Goal: Transaction & Acquisition: Purchase product/service

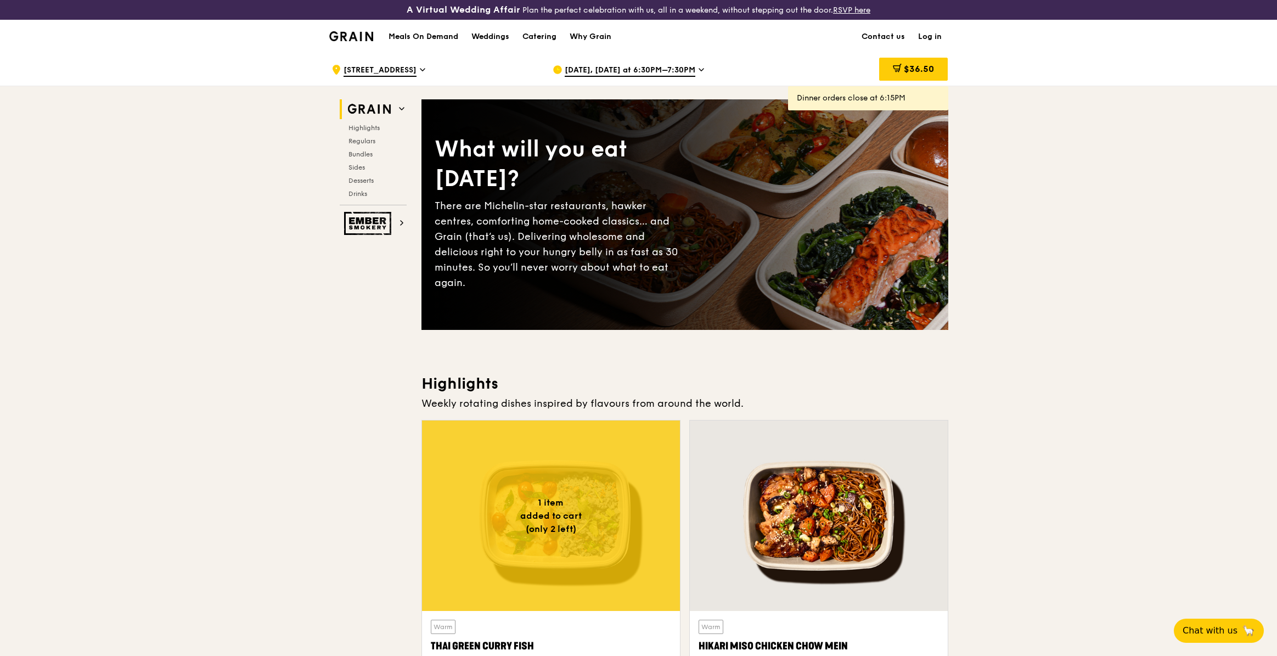
click at [433, 38] on h1 "Meals On Demand" at bounding box center [423, 36] width 70 height 11
click at [416, 39] on h1 "Meals On Demand" at bounding box center [423, 36] width 70 height 11
click at [421, 31] on h1 "Meals On Demand" at bounding box center [423, 36] width 70 height 11
click at [429, 36] on h1 "Meals On Demand" at bounding box center [423, 36] width 70 height 11
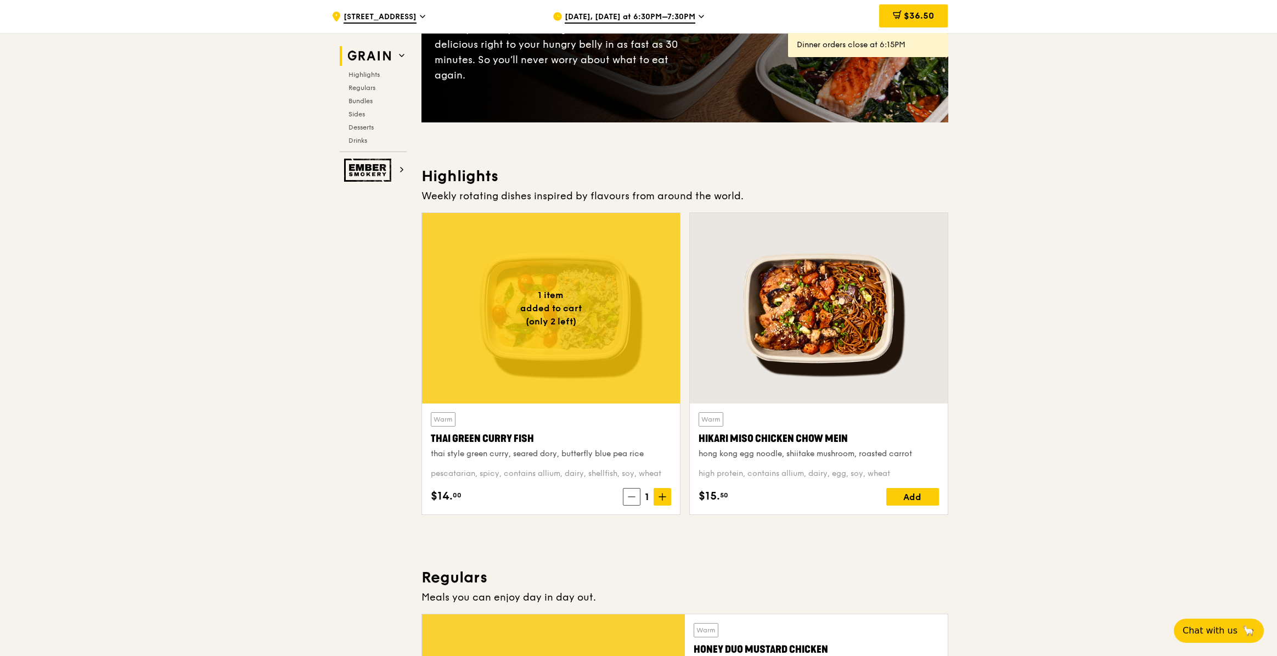
scroll to position [274, 0]
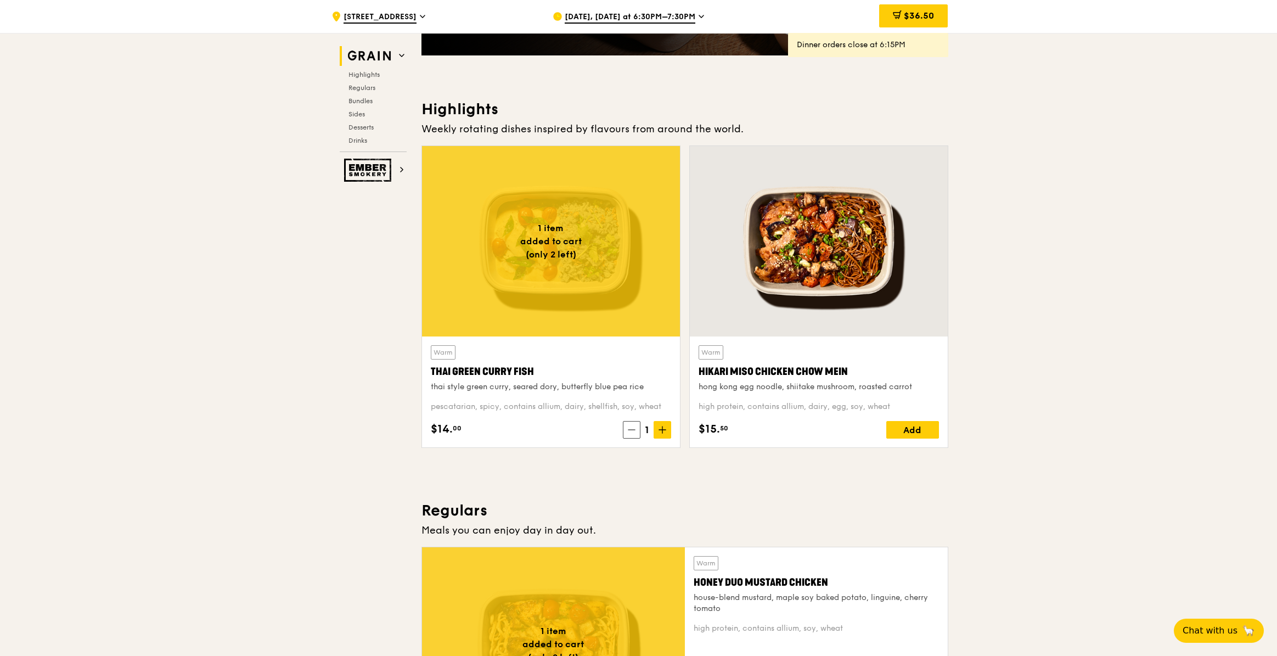
click at [549, 251] on div at bounding box center [551, 241] width 258 height 190
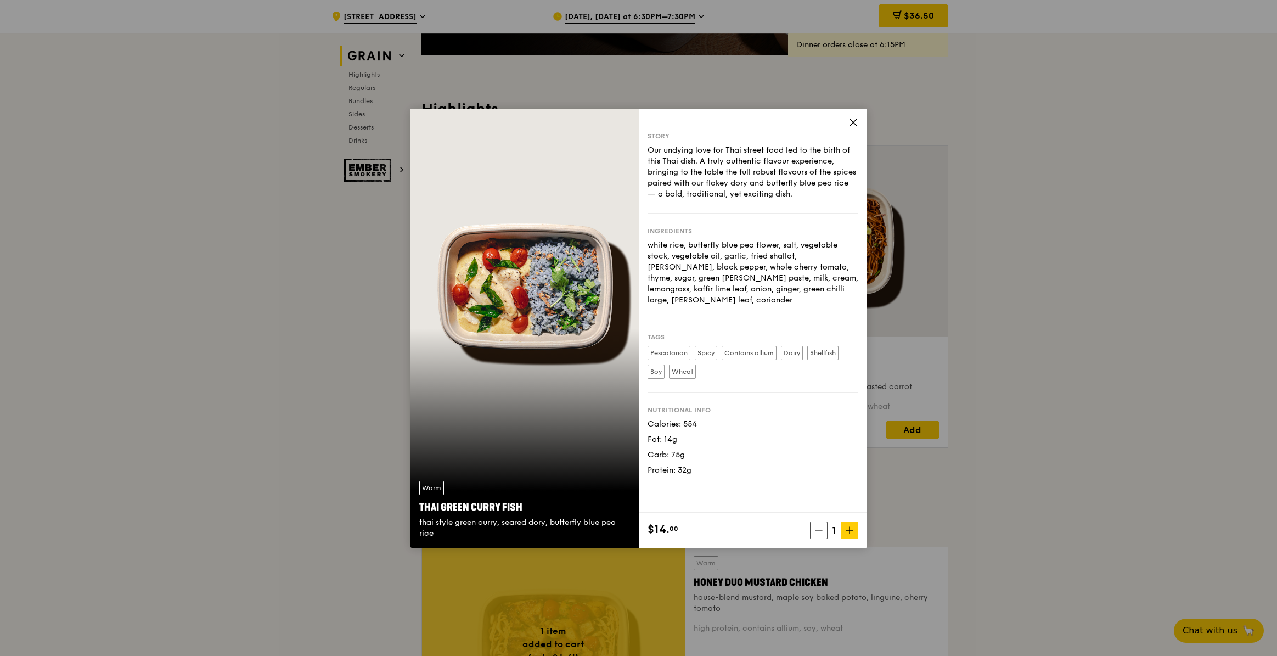
click at [853, 127] on icon at bounding box center [853, 122] width 10 height 10
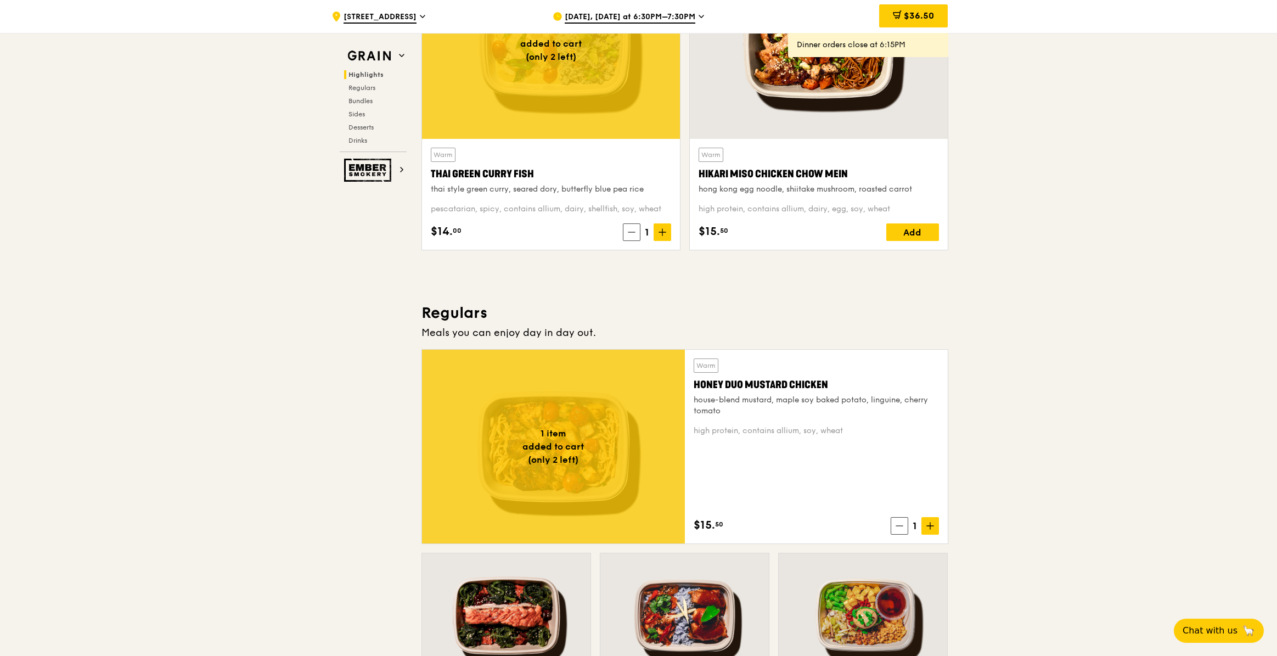
scroll to position [617, 0]
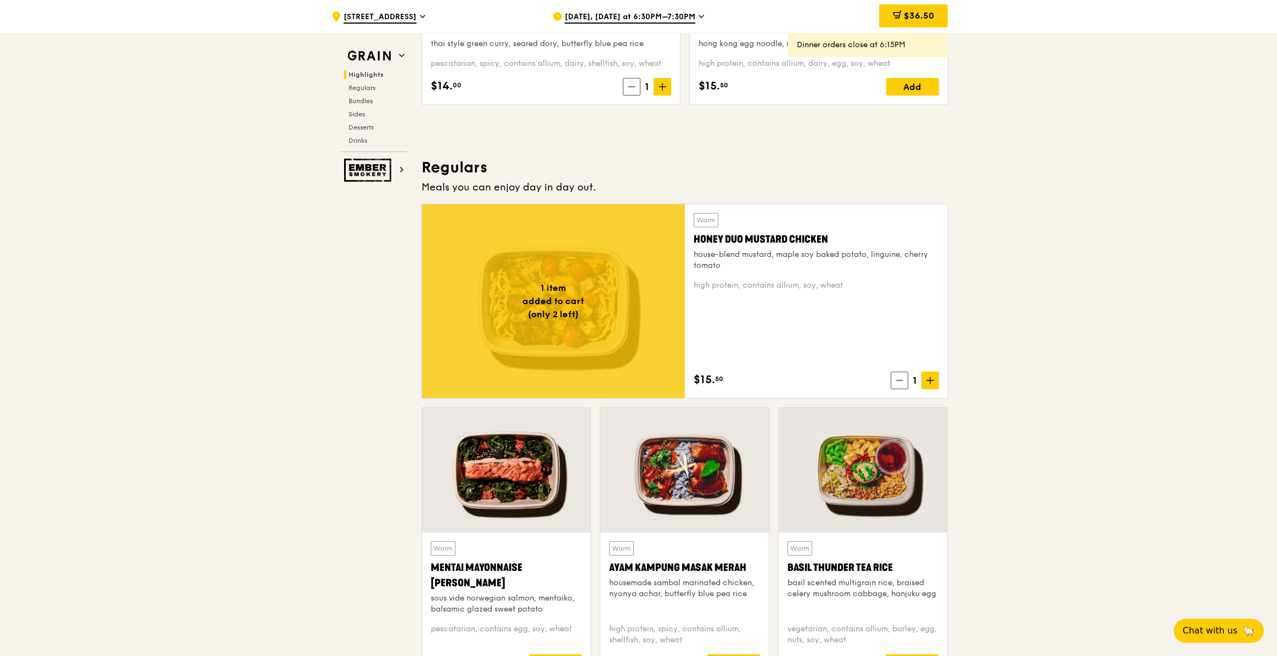
click at [528, 291] on div at bounding box center [553, 301] width 263 height 194
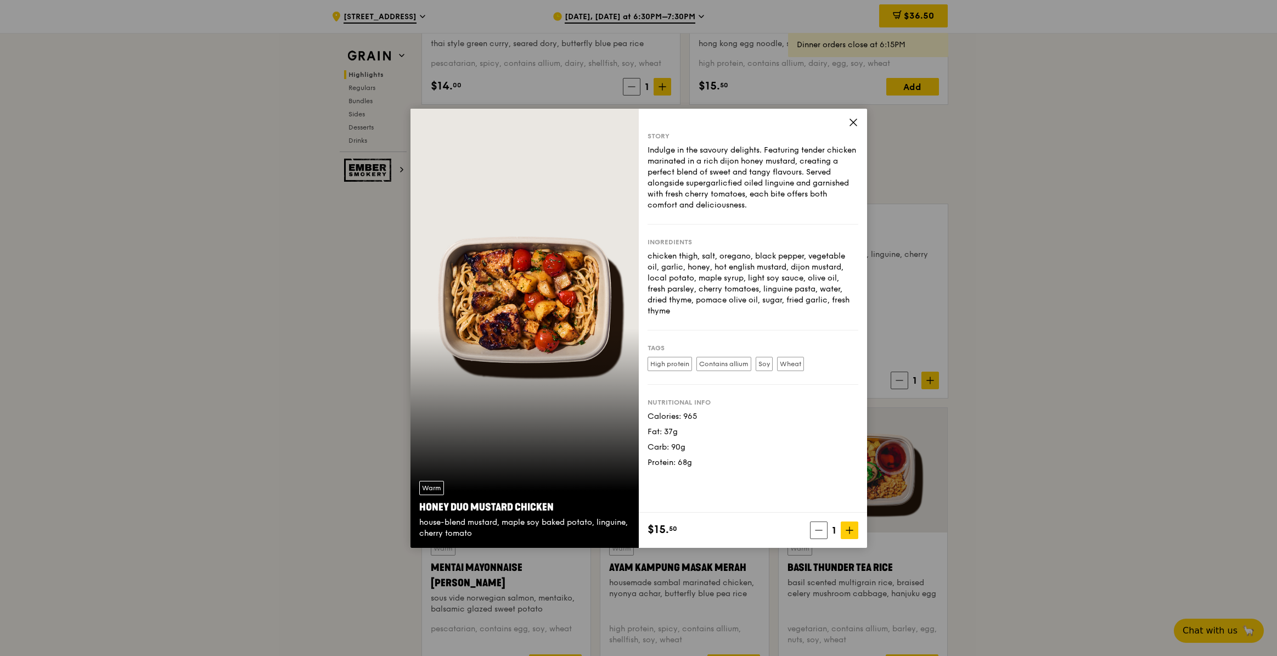
click at [852, 122] on icon at bounding box center [853, 122] width 7 height 7
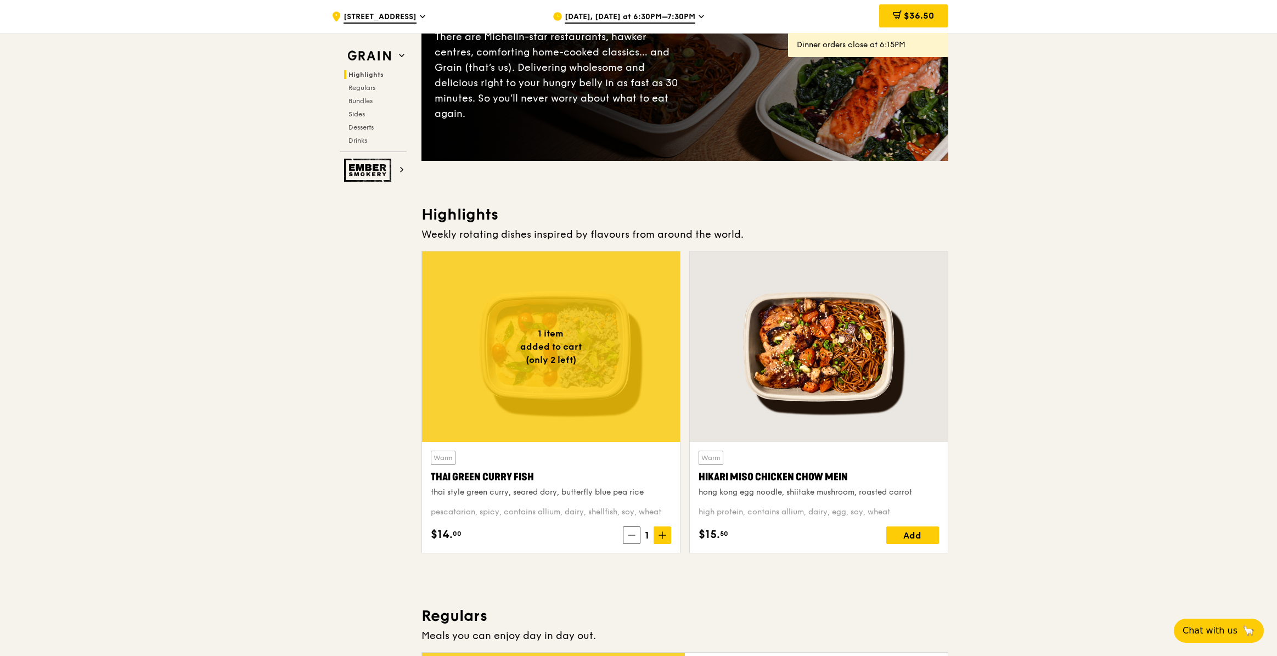
scroll to position [411, 0]
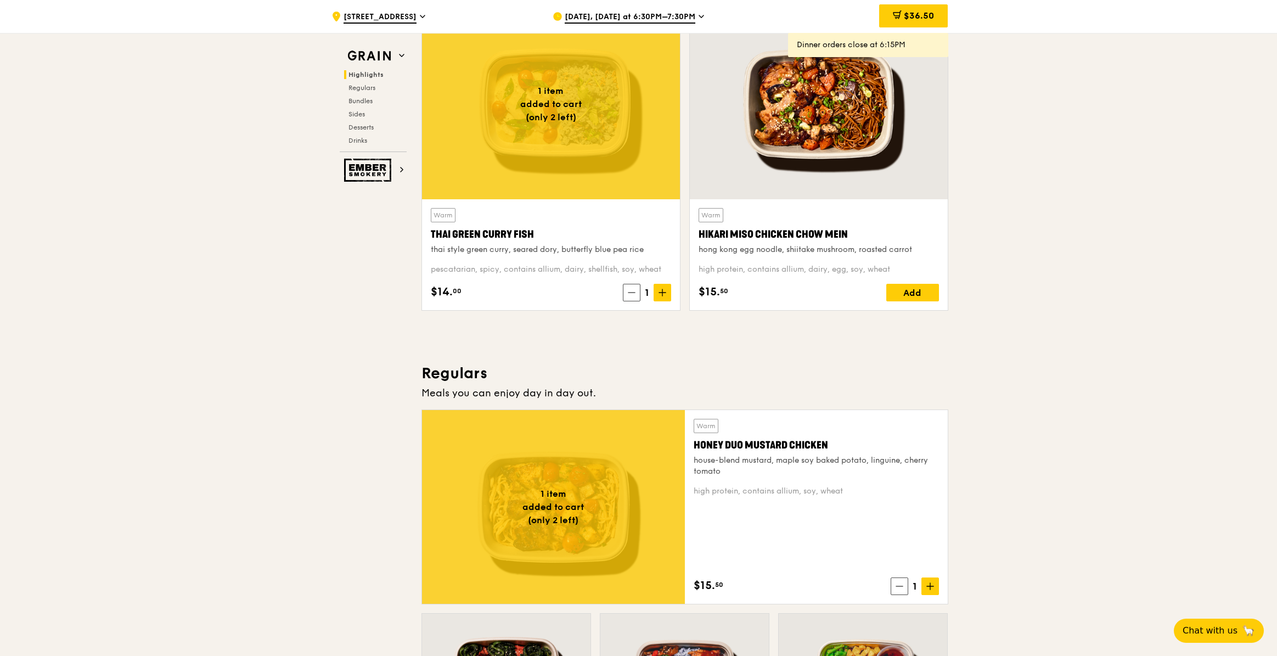
click at [805, 152] on div at bounding box center [819, 104] width 258 height 190
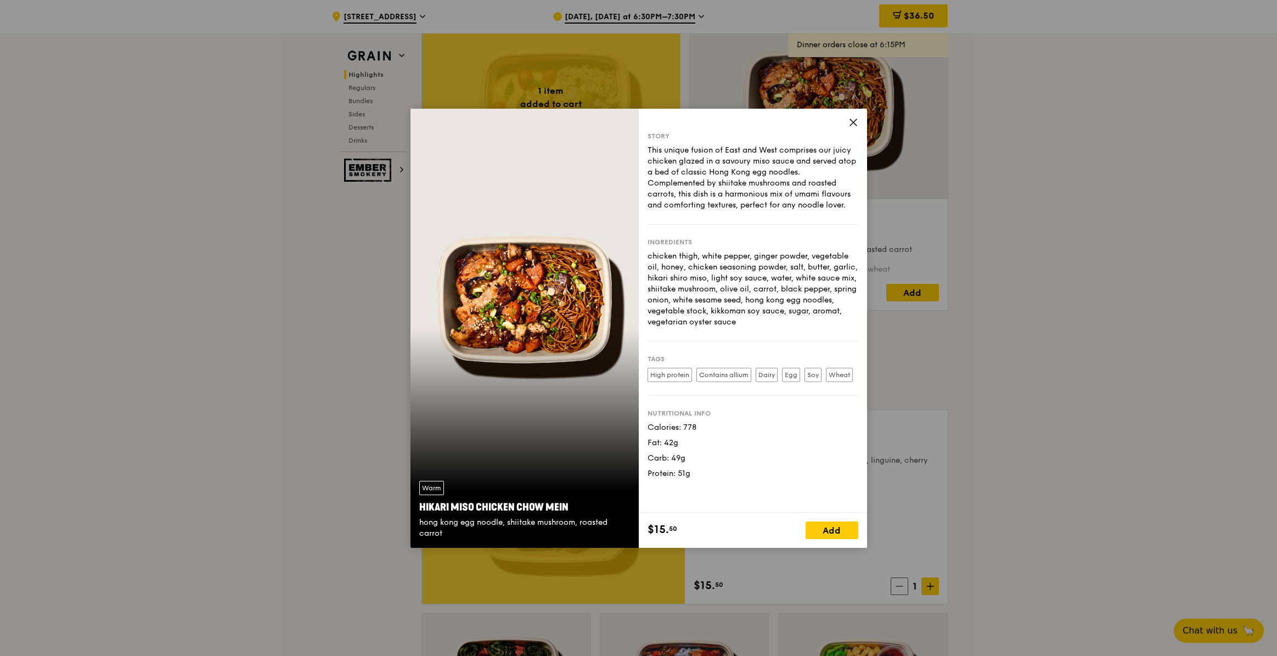
click at [738, 376] on label "Contains allium" at bounding box center [723, 375] width 55 height 14
click at [658, 376] on label "High protein" at bounding box center [669, 375] width 44 height 14
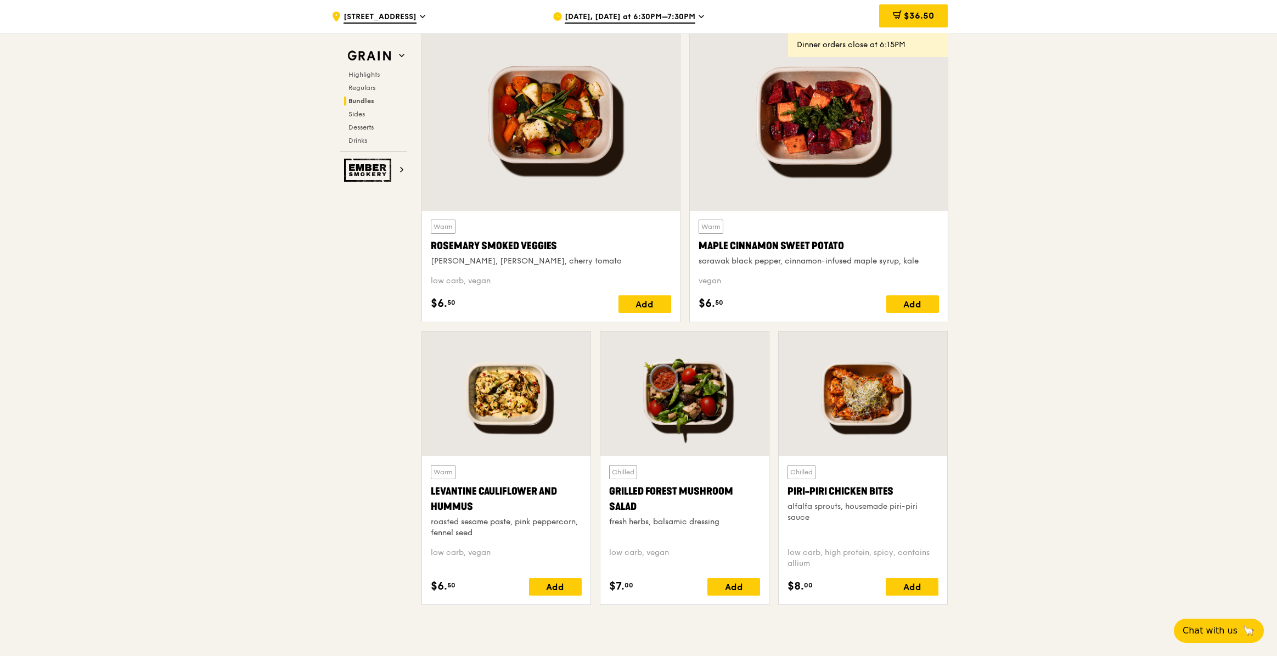
scroll to position [2398, 0]
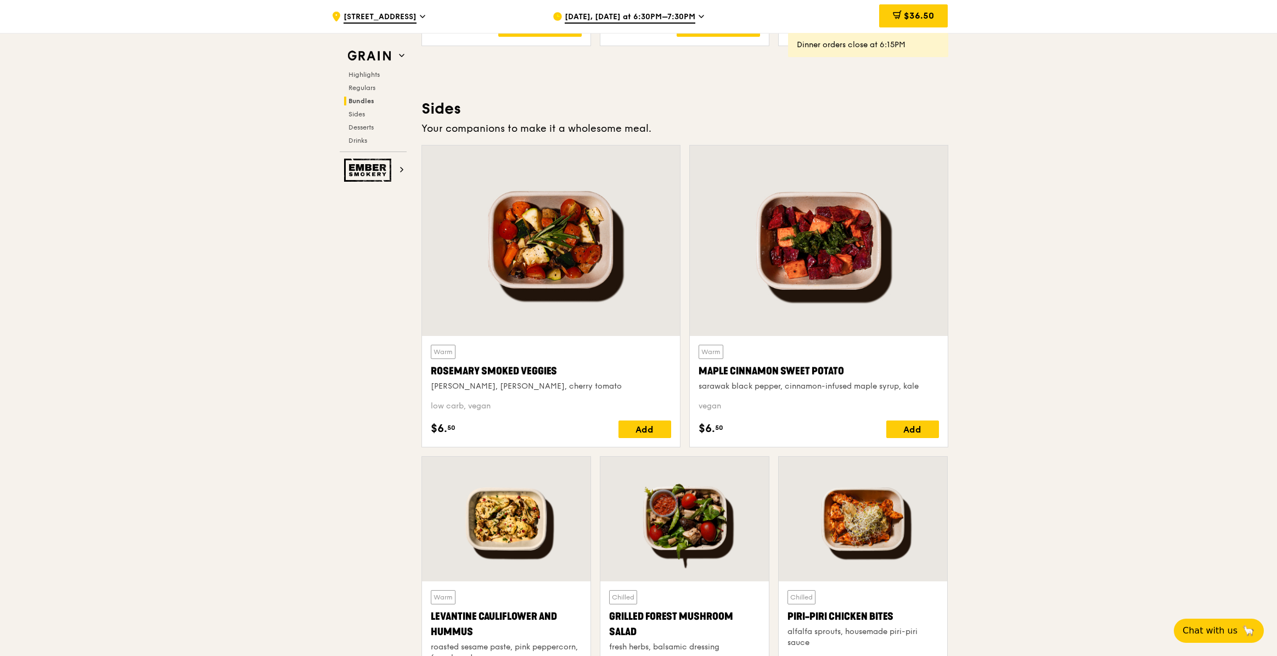
click at [787, 330] on div at bounding box center [819, 240] width 258 height 190
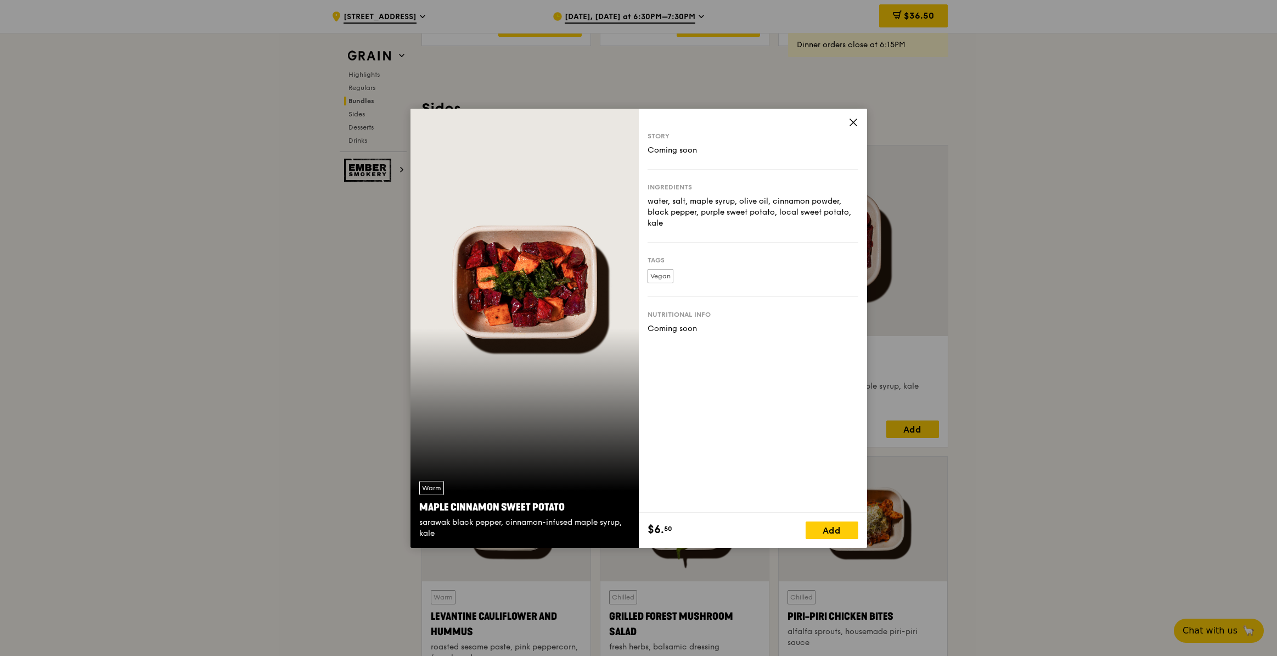
click at [848, 118] on icon at bounding box center [853, 122] width 10 height 10
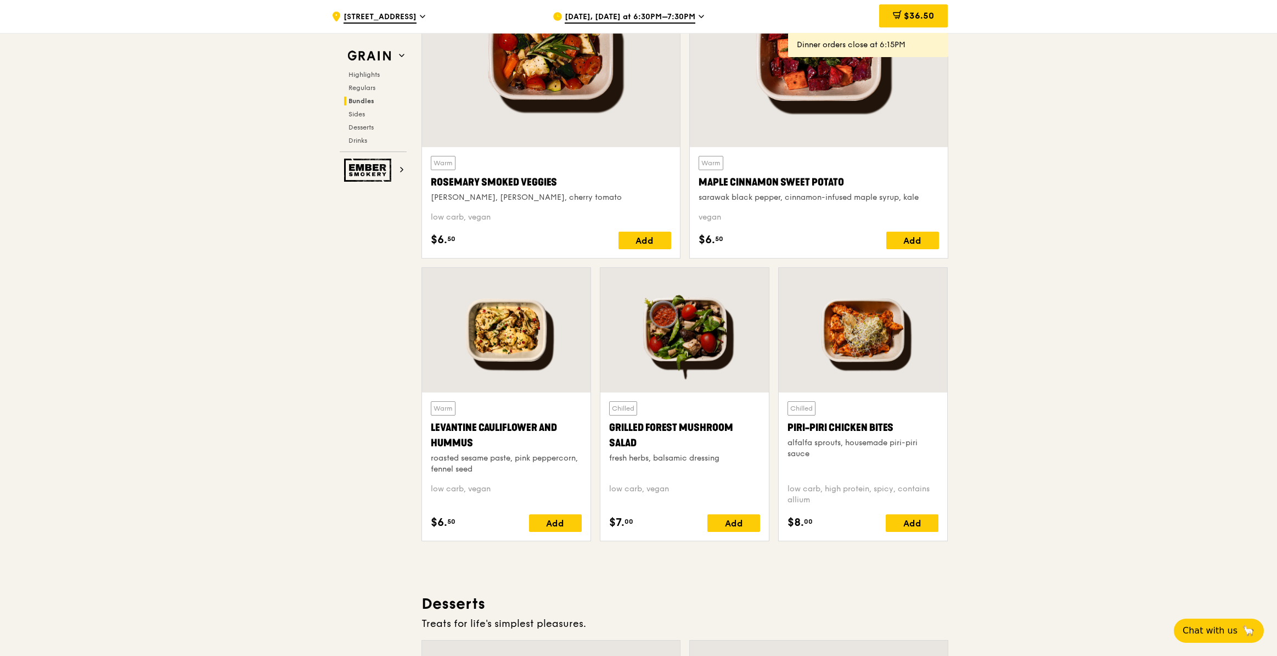
scroll to position [2673, 0]
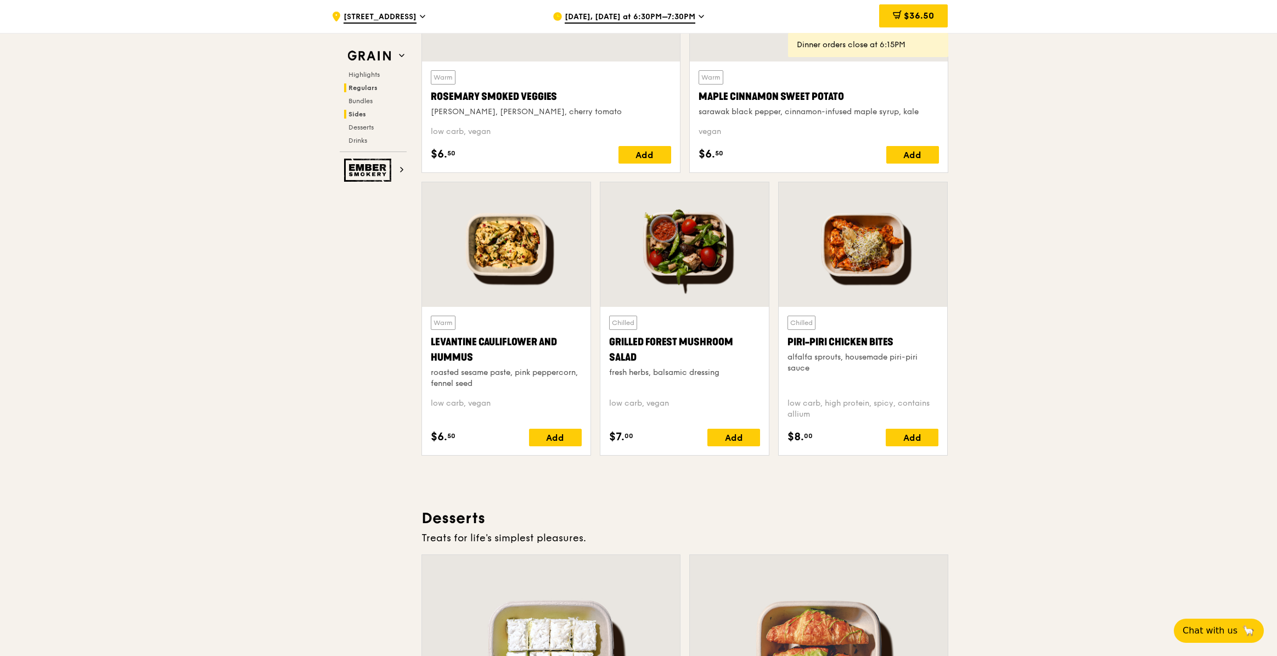
click at [357, 86] on span "Regulars" at bounding box center [362, 88] width 29 height 8
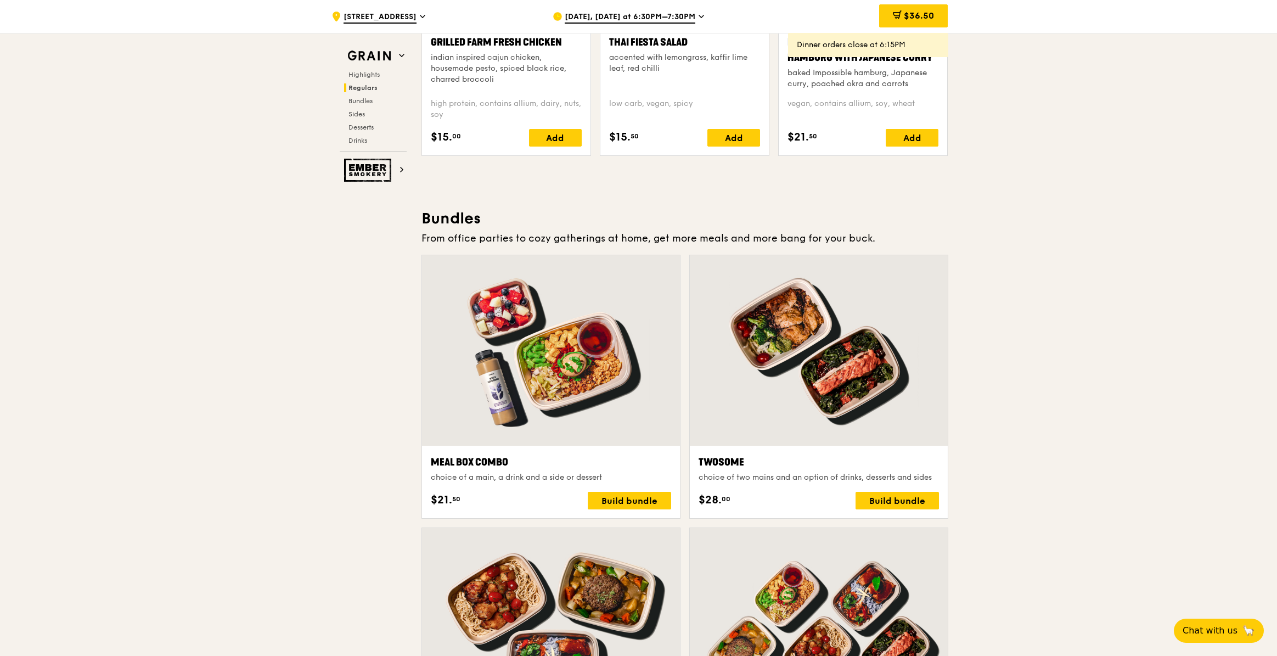
scroll to position [1415, 0]
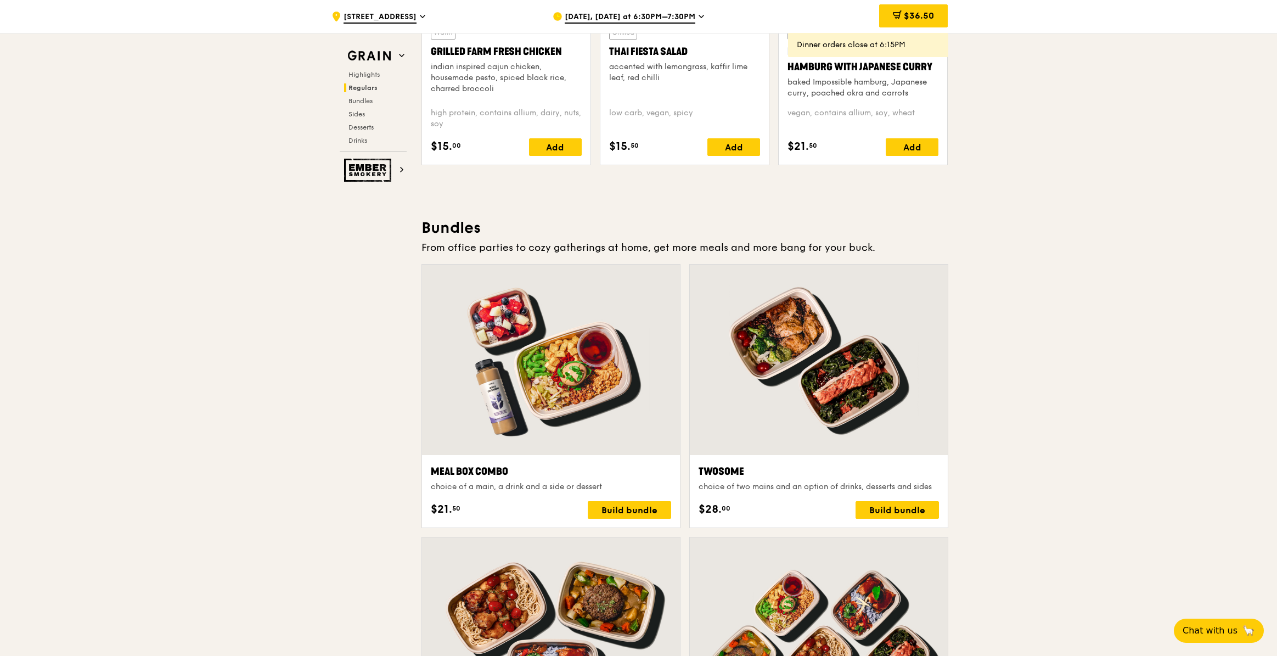
click at [812, 88] on div "baked Impossible hamburg, Japanese curry, poached okra and carrots" at bounding box center [862, 88] width 151 height 22
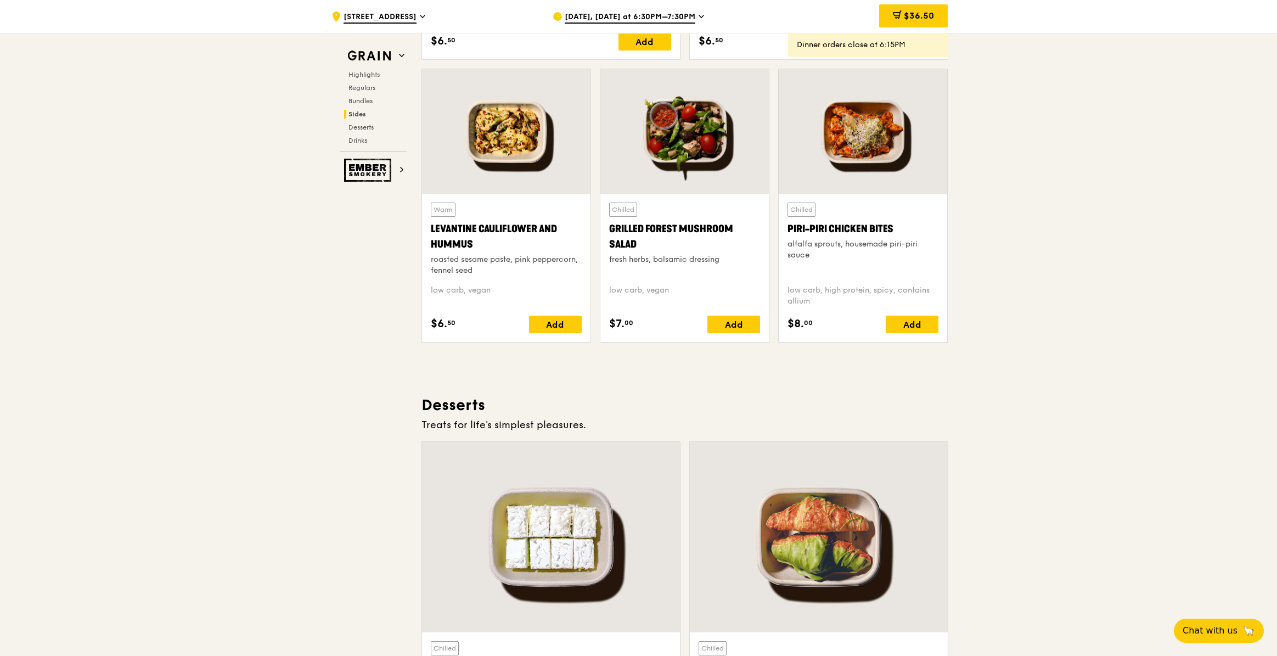
scroll to position [3197, 0]
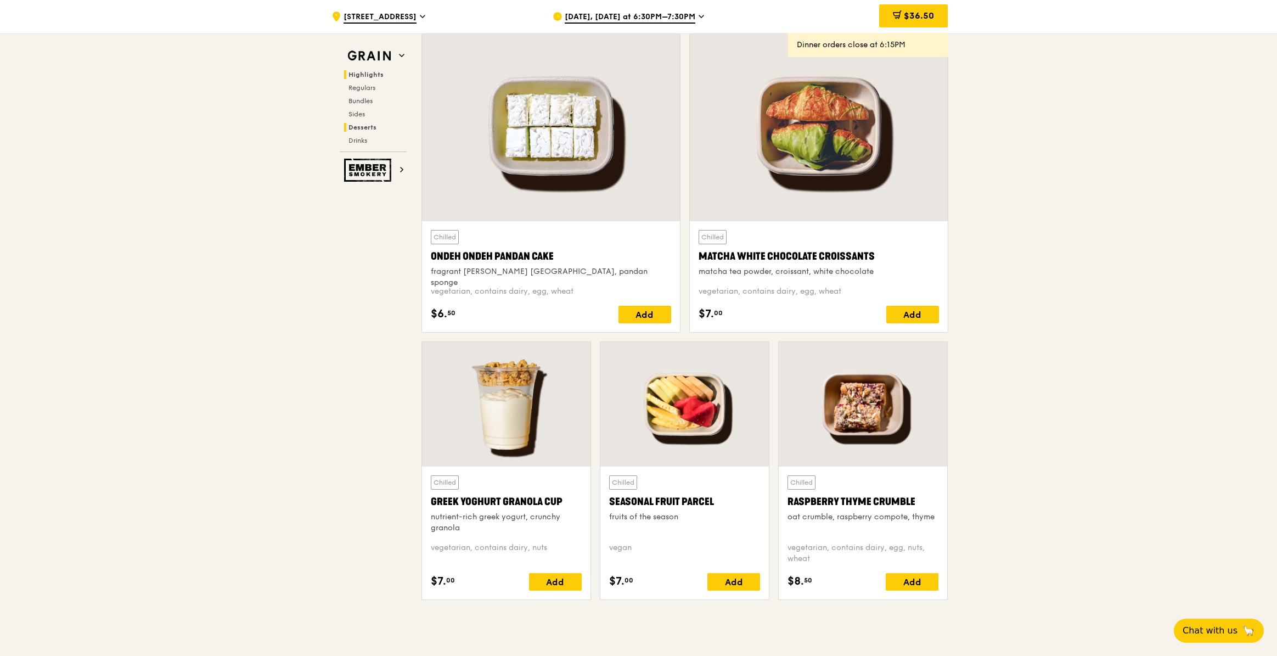
click at [361, 76] on span "Highlights" at bounding box center [365, 75] width 35 height 8
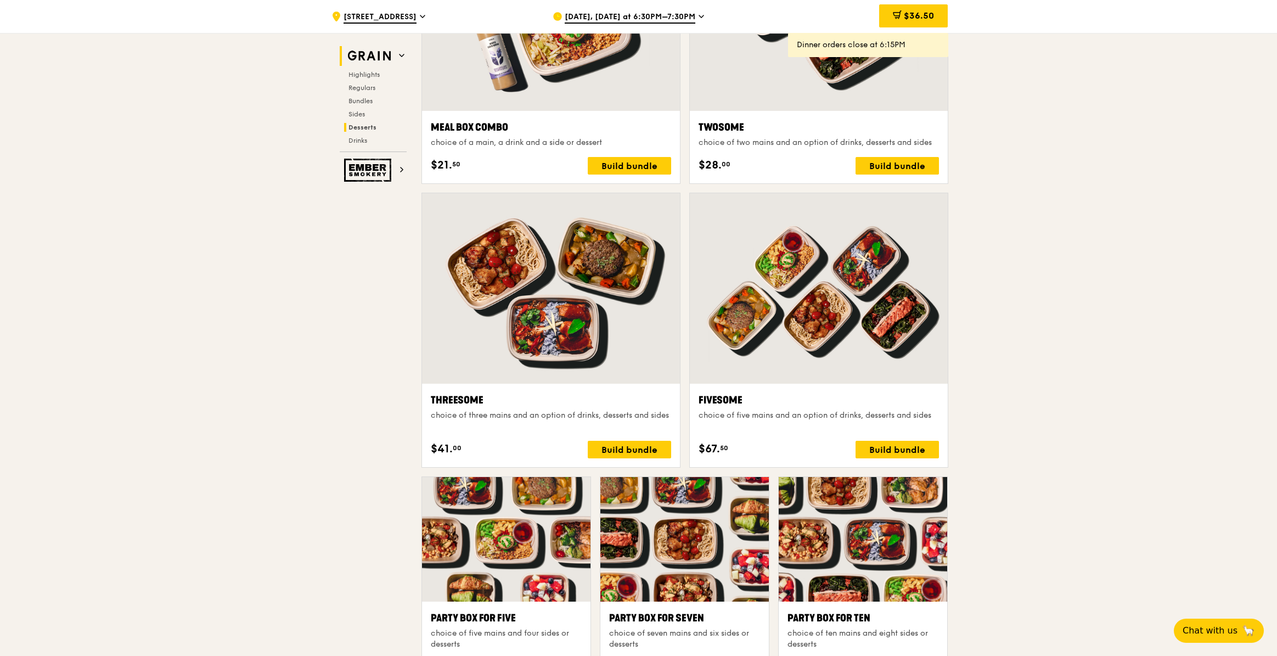
click at [368, 47] on img at bounding box center [369, 56] width 50 height 20
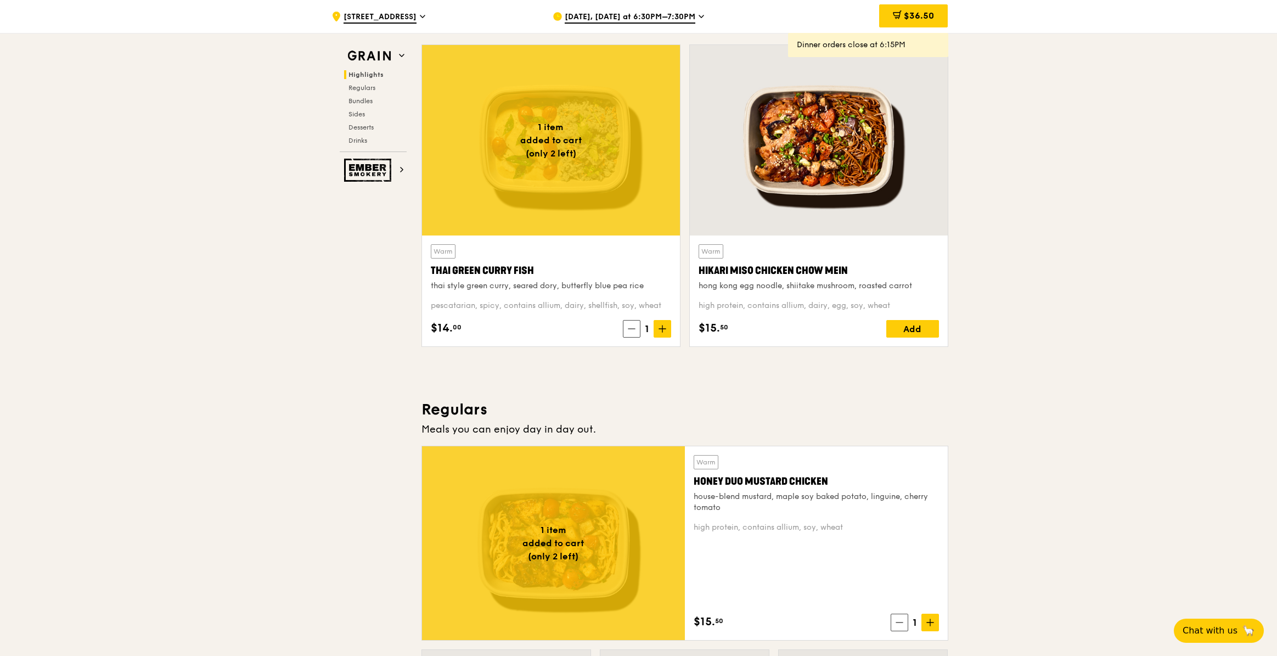
scroll to position [329, 0]
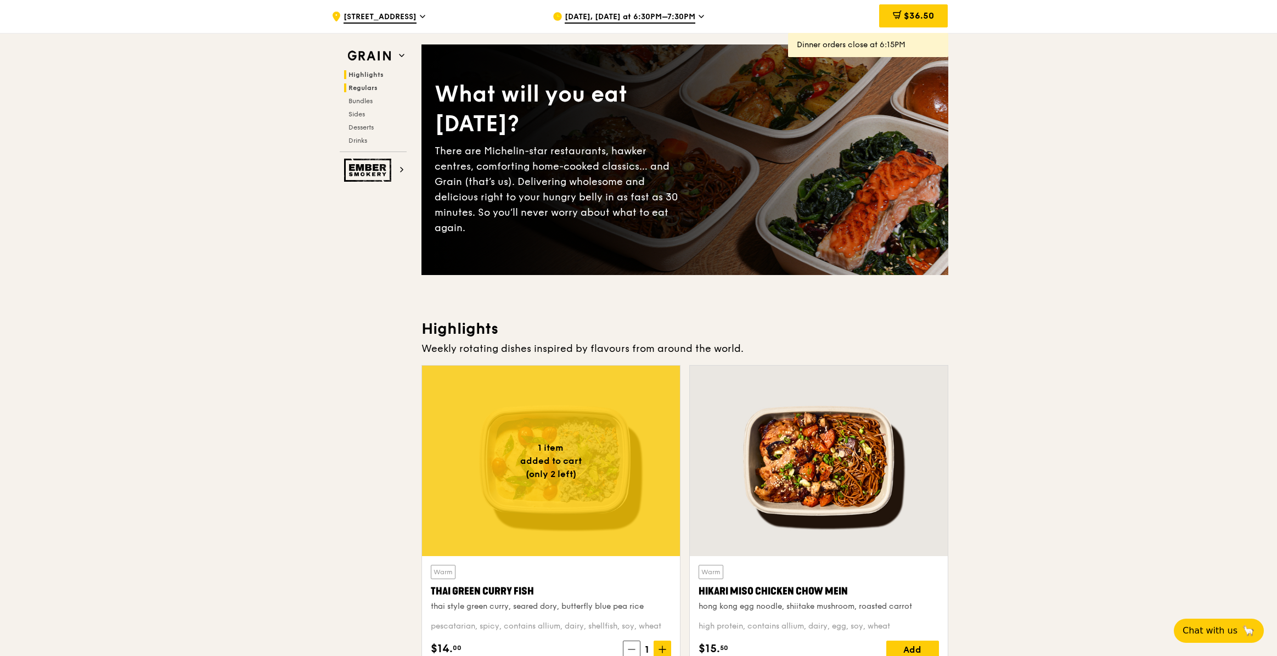
click at [366, 89] on span "Regulars" at bounding box center [362, 88] width 29 height 8
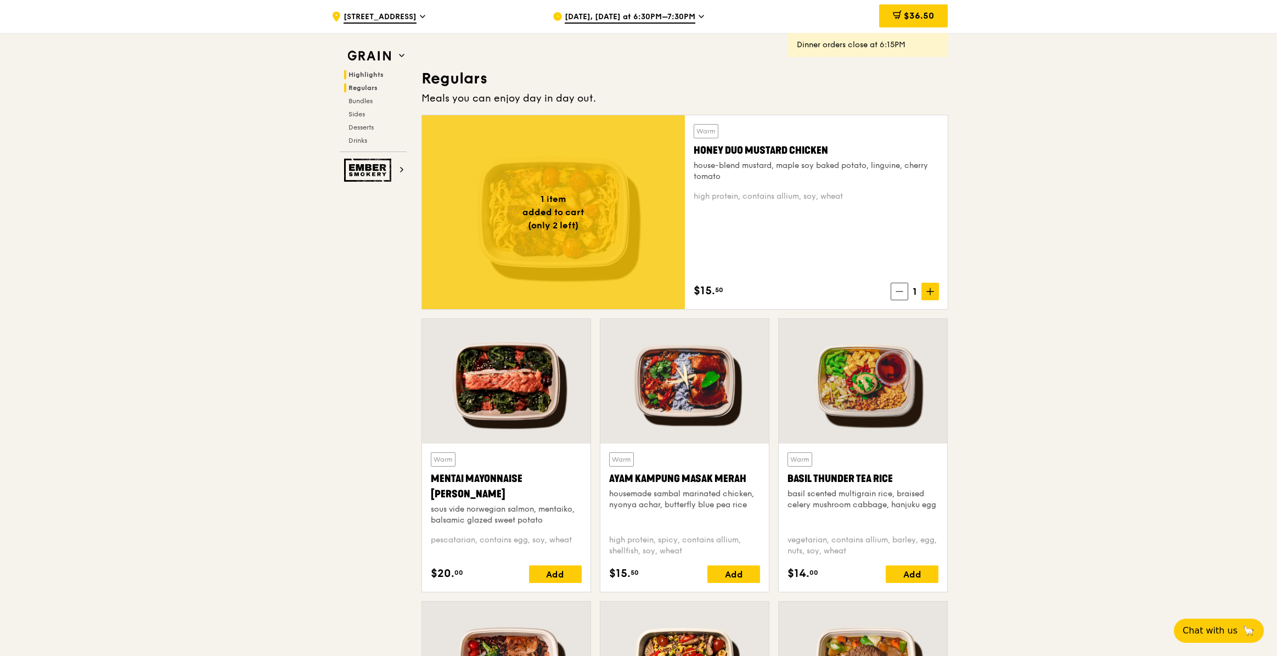
scroll to position [730, 0]
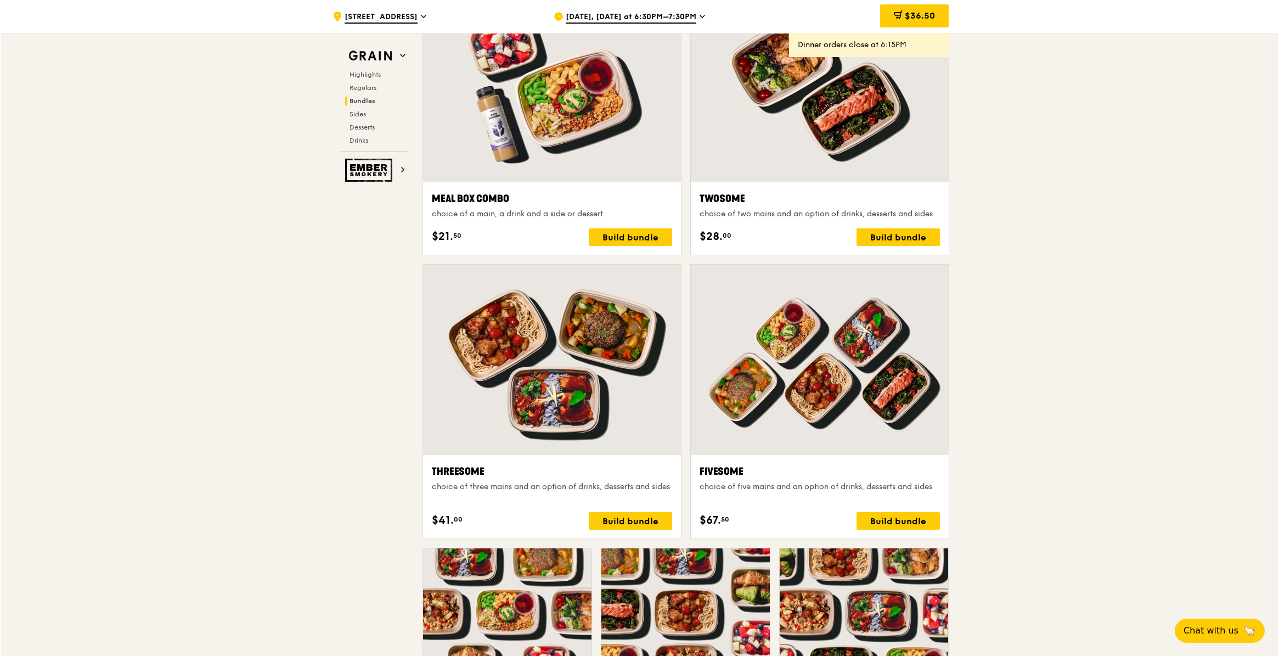
scroll to position [1621, 0]
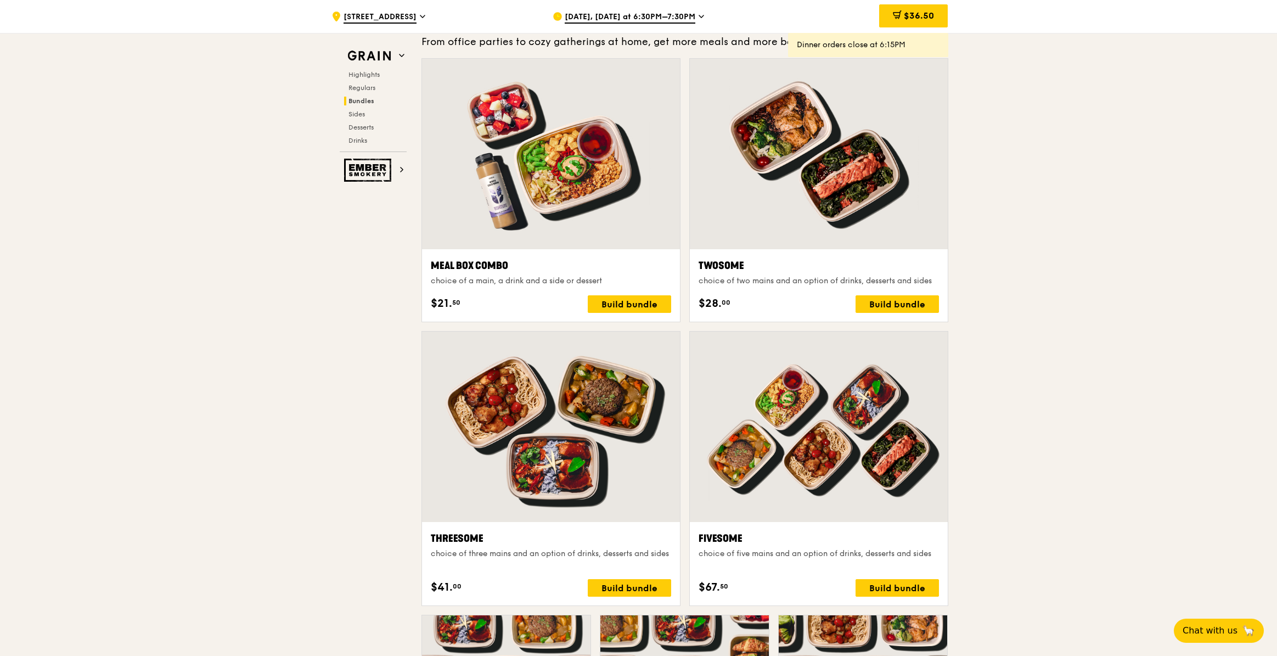
click at [630, 288] on div "Meal Box Combo choice of a main, a drink and a side or dessert $21. 50 Build bu…" at bounding box center [551, 285] width 240 height 55
click at [628, 296] on div "Build bundle" at bounding box center [629, 304] width 83 height 18
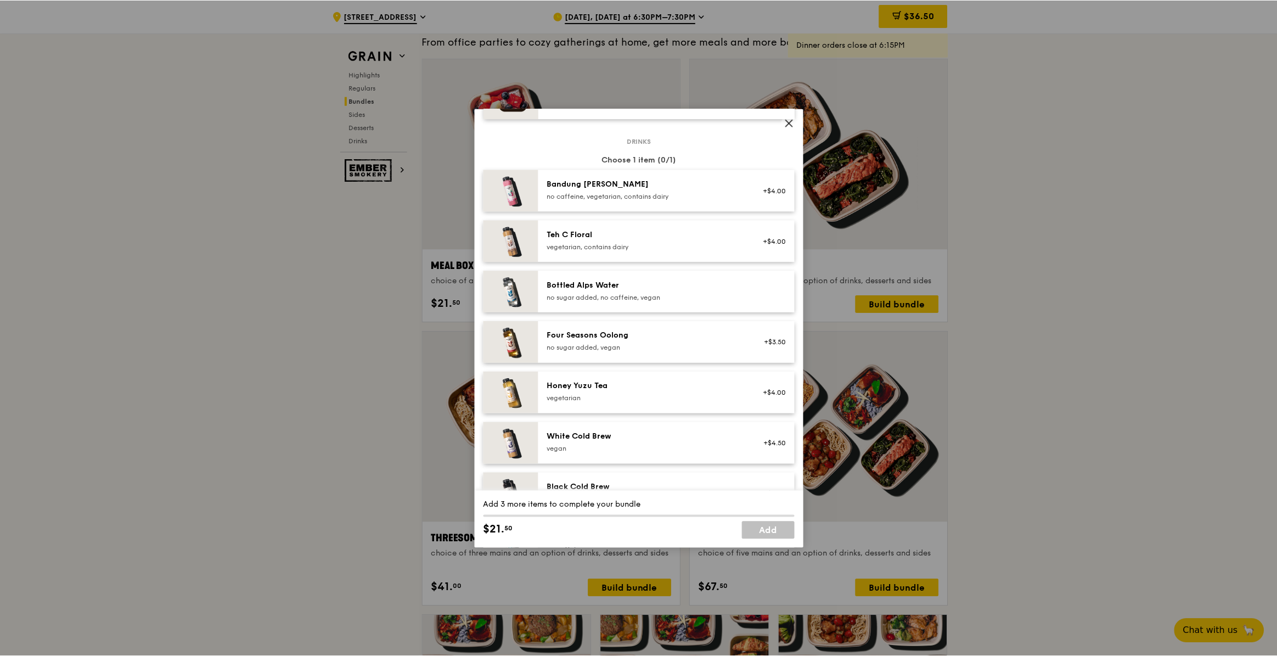
scroll to position [1377, 0]
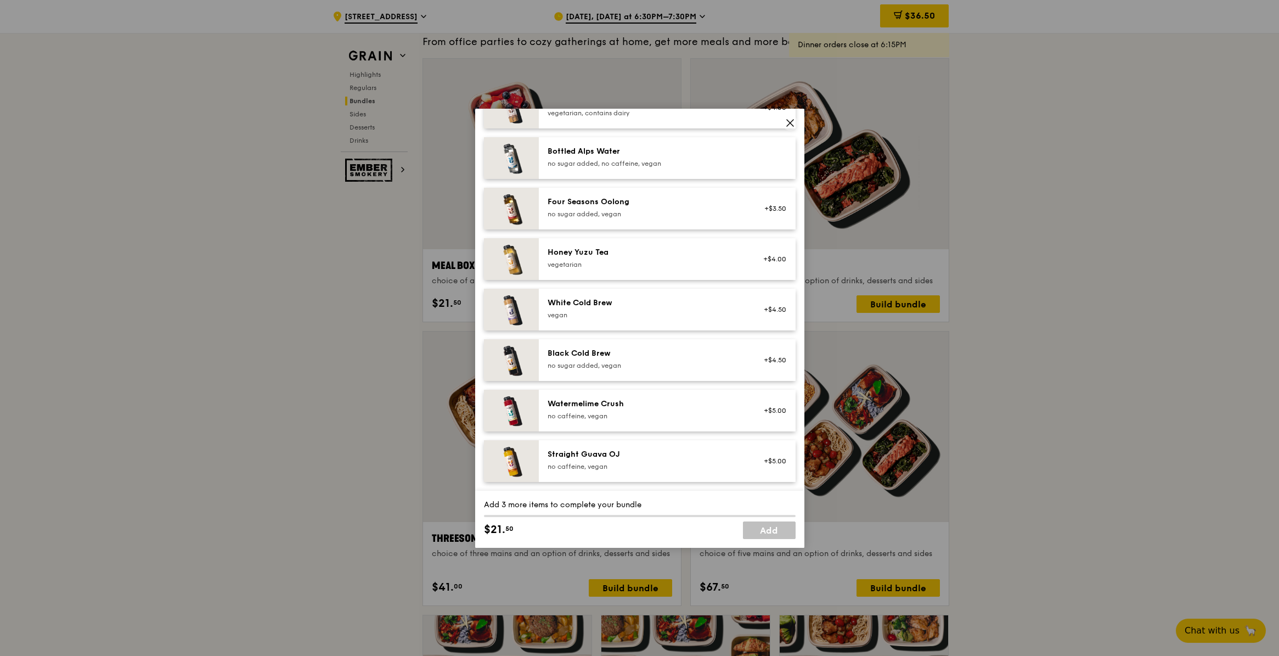
click at [1088, 386] on div "Meal Box Combo choice of a main, a drink and a side or dessert Mains Choose 1 i…" at bounding box center [639, 328] width 1279 height 656
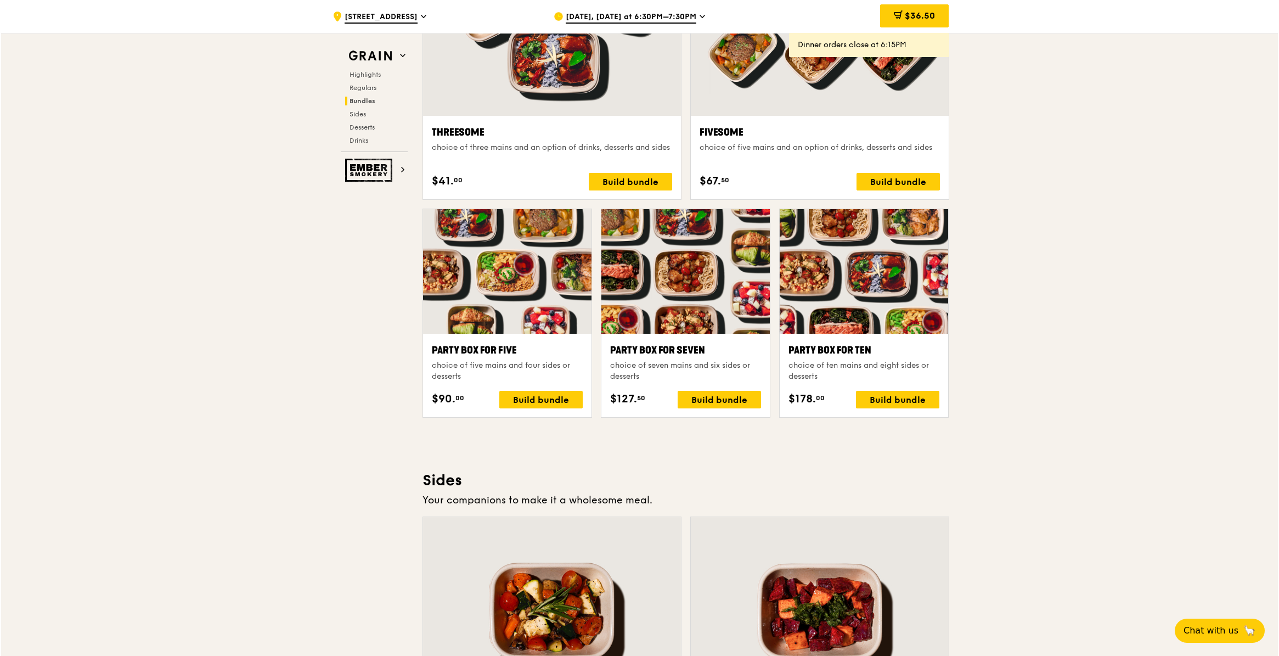
scroll to position [2032, 0]
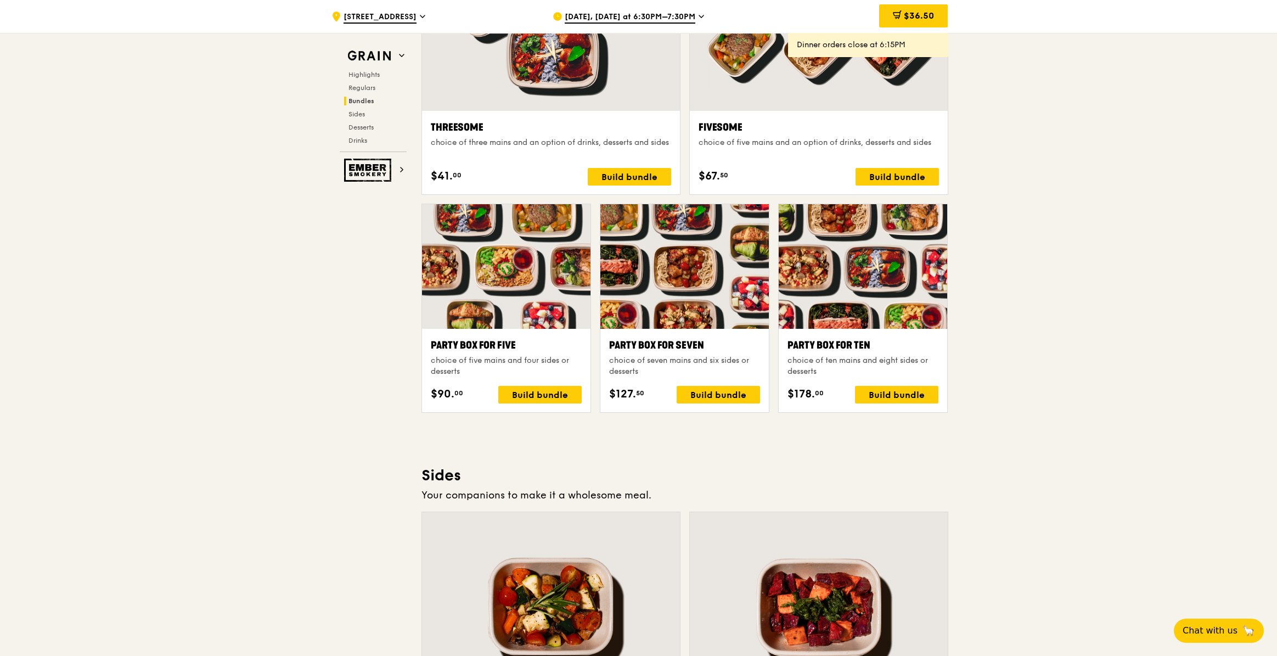
click at [897, 407] on div "Party Box for Ten choice of ten mains and eight sides or desserts $178. 00 Buil…" at bounding box center [863, 370] width 168 height 83
click at [898, 398] on div "Build bundle" at bounding box center [896, 395] width 83 height 18
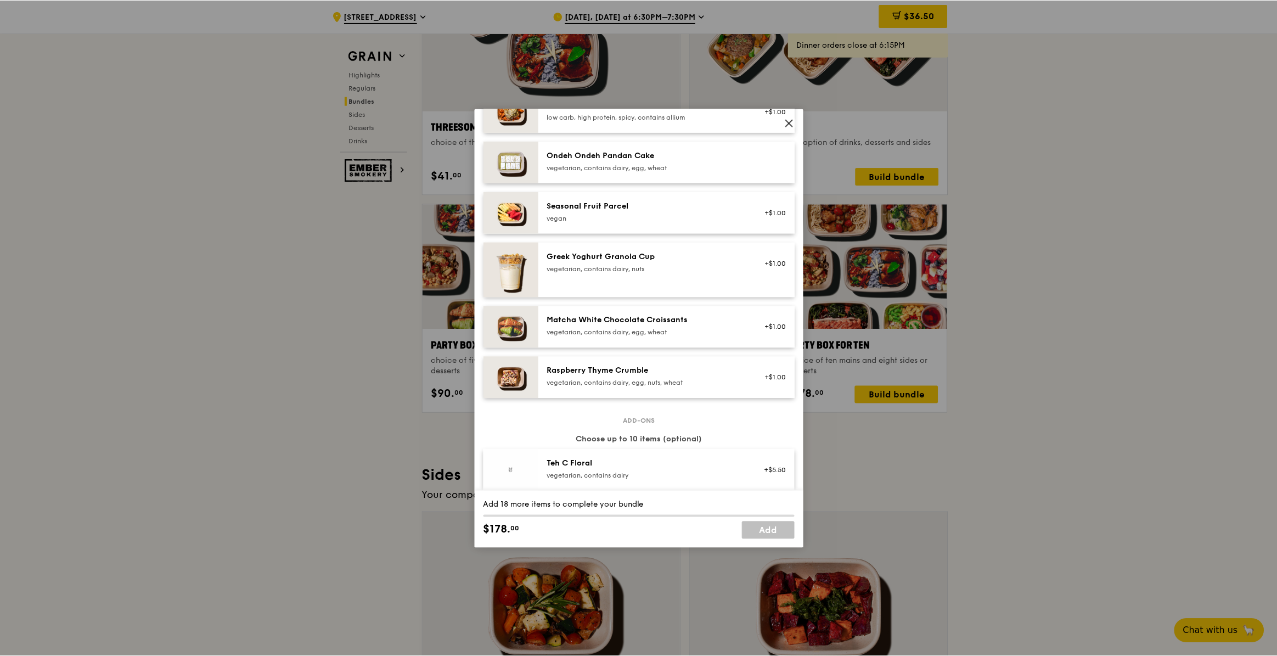
scroll to position [960, 0]
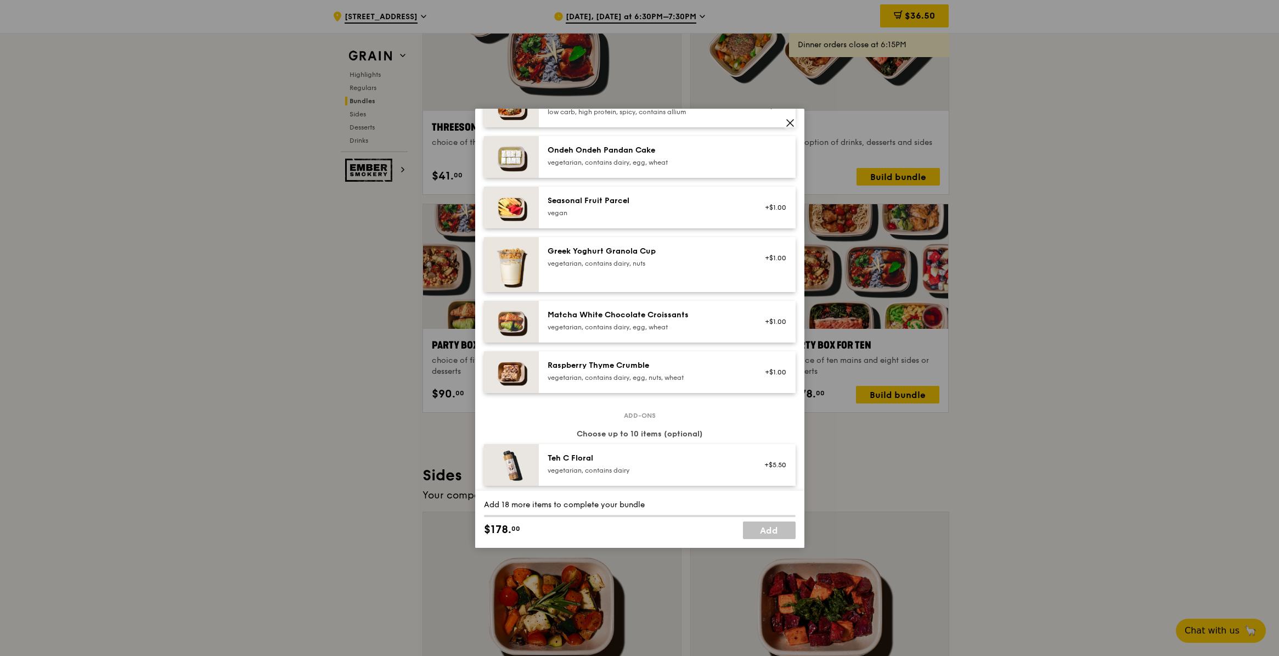
click at [791, 121] on icon at bounding box center [790, 123] width 10 height 10
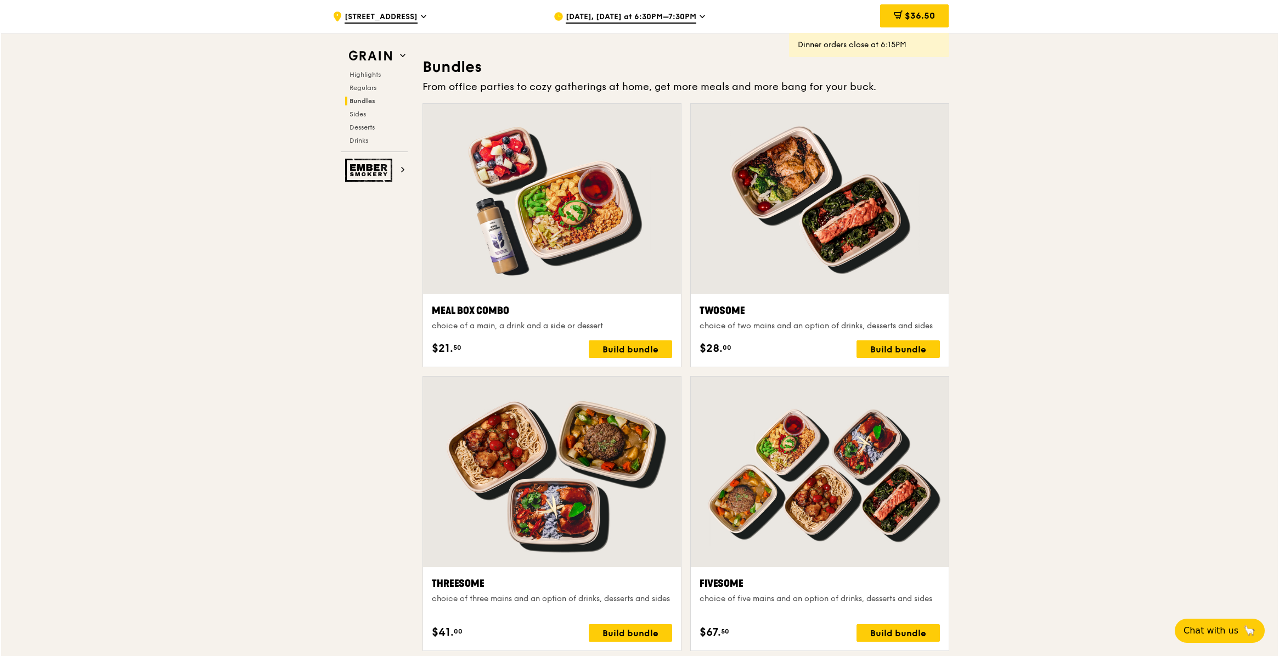
scroll to position [1919, 0]
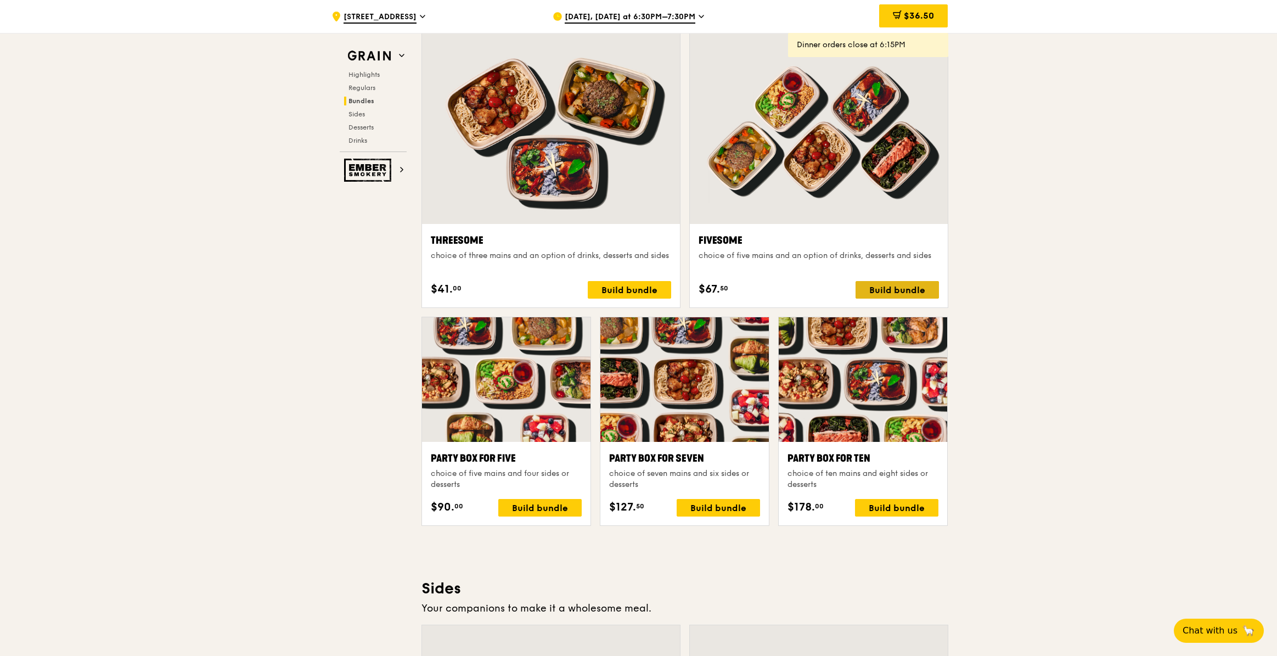
click at [887, 290] on div "Build bundle" at bounding box center [896, 290] width 83 height 18
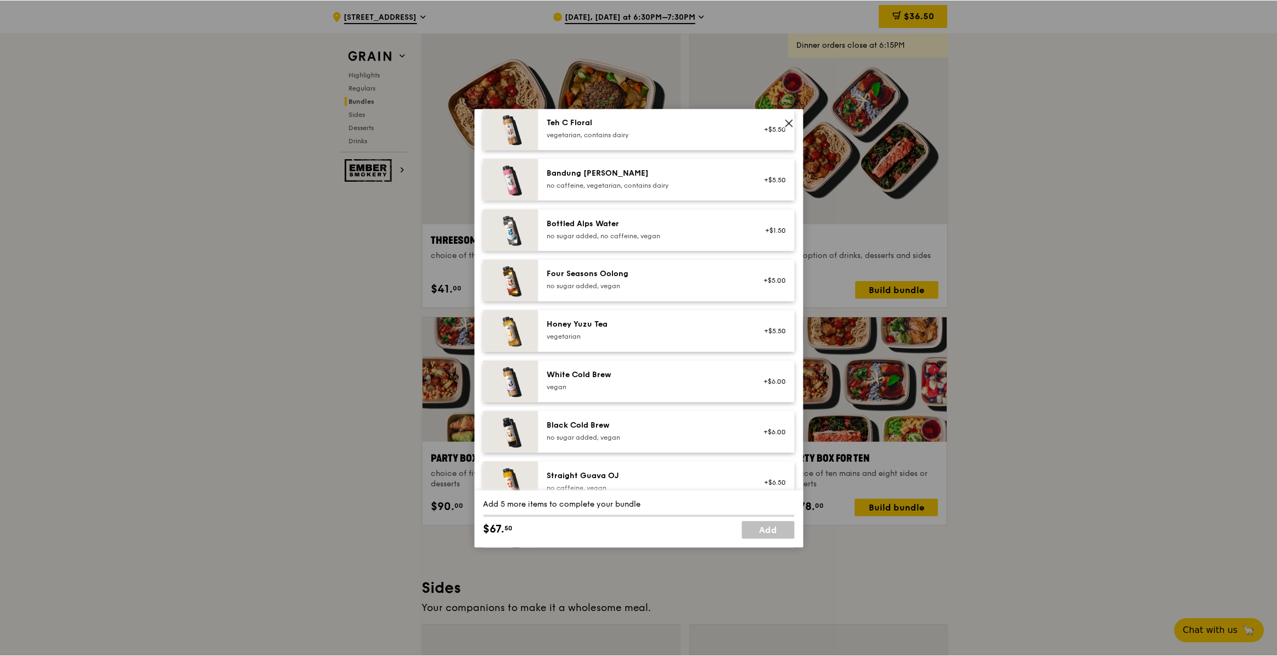
scroll to position [1377, 0]
